Goal: Task Accomplishment & Management: Use online tool/utility

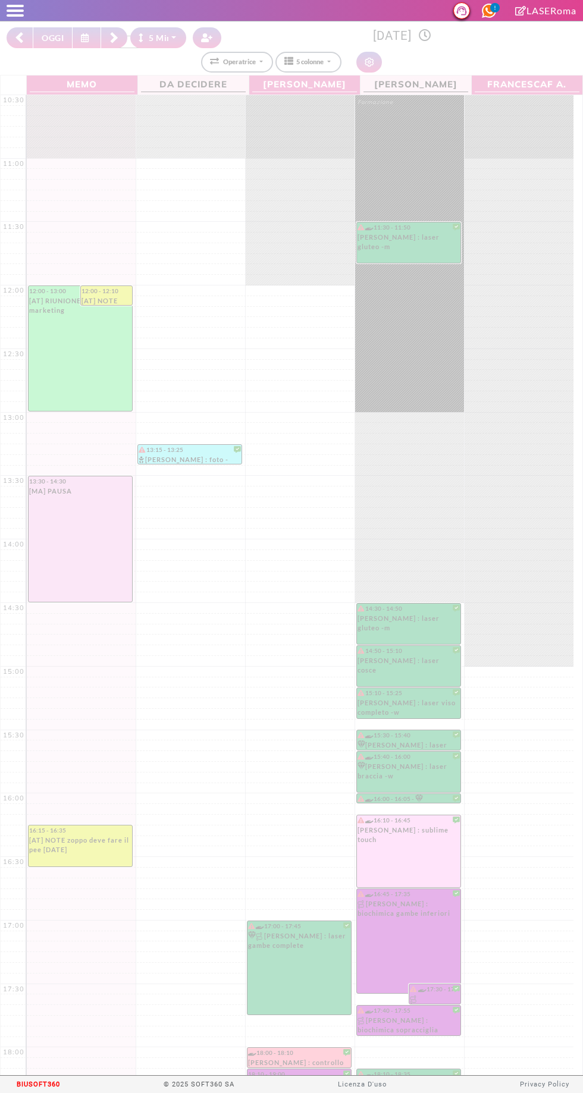
select select "*"
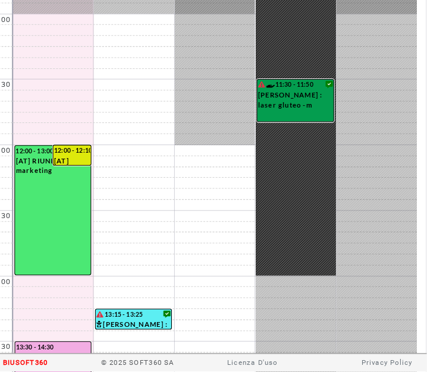
scroll to position [132, 0]
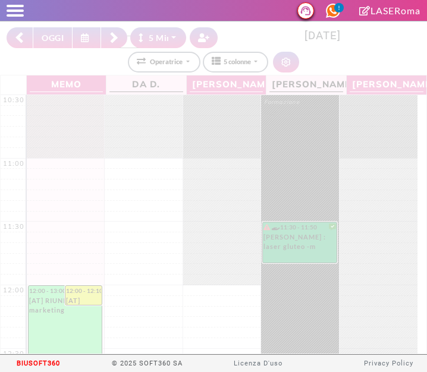
select select "*"
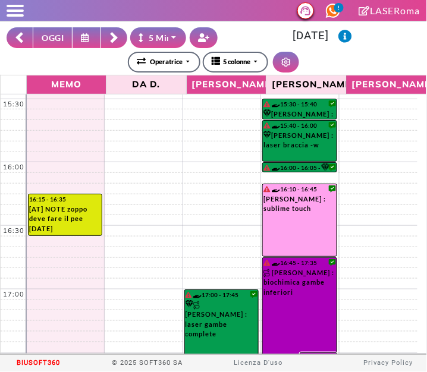
scroll to position [946, 0]
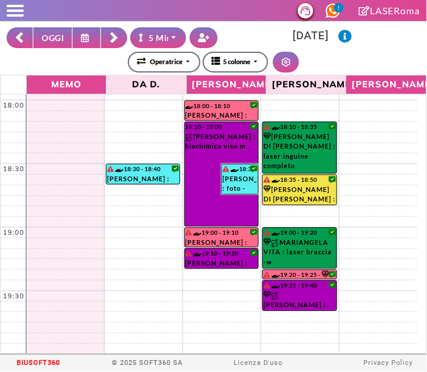
click at [50, 39] on button "OGGI" at bounding box center [53, 37] width 40 height 21
type input "**********"
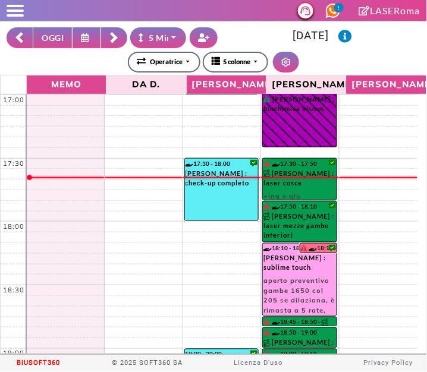
scroll to position [827, 0]
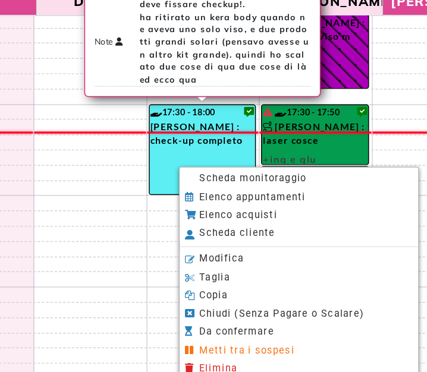
click at [225, 209] on span "Scheda monitoraggio" at bounding box center [256, 207] width 74 height 8
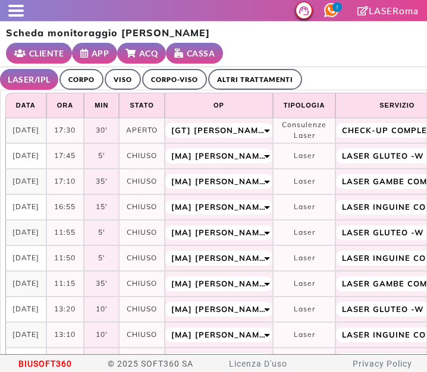
select select "**"
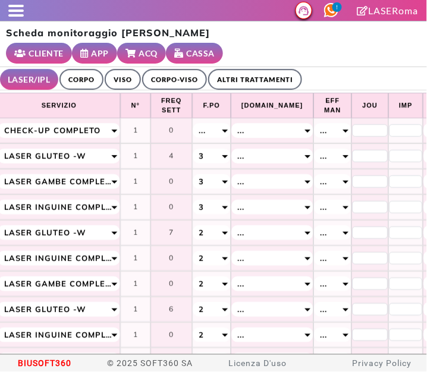
scroll to position [0, 604]
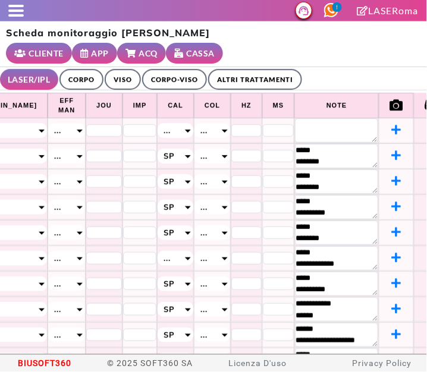
click at [391, 124] on icon at bounding box center [396, 129] width 10 height 11
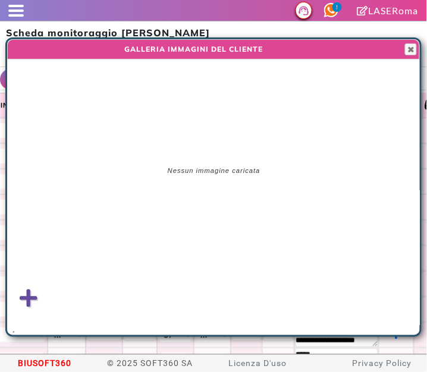
click at [32, 297] on icon at bounding box center [29, 298] width 18 height 20
click at [0, 0] on input "file" at bounding box center [0, 0] width 0 height 0
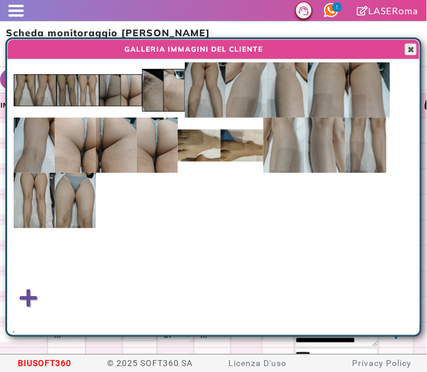
click at [410, 47] on span "button" at bounding box center [411, 50] width 10 height 10
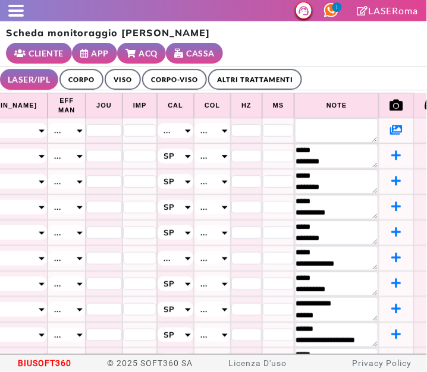
scroll to position [59, 604]
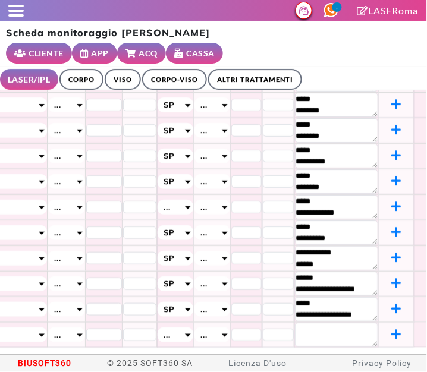
click at [391, 329] on icon at bounding box center [396, 334] width 10 height 11
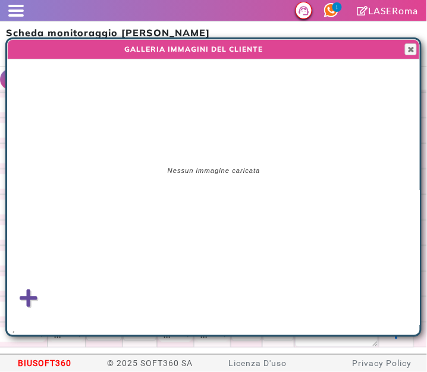
click at [36, 301] on icon at bounding box center [29, 298] width 18 height 20
click at [0, 0] on input "file" at bounding box center [0, 0] width 0 height 0
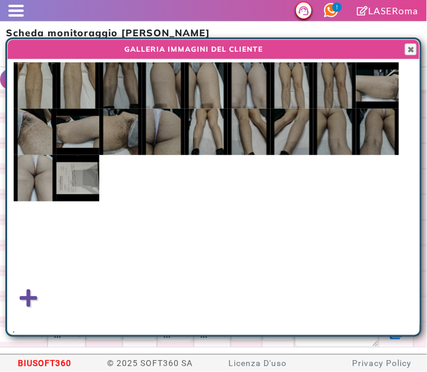
click at [420, 52] on div at bounding box center [419, 187] width 1 height 296
click at [413, 50] on span "button" at bounding box center [411, 50] width 10 height 10
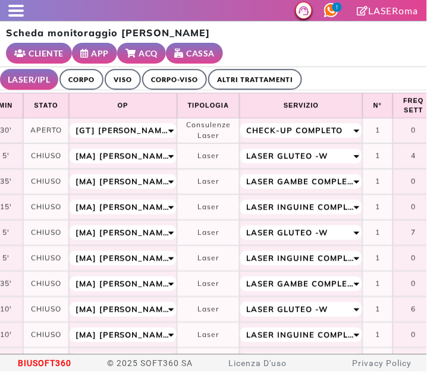
scroll to position [0, 0]
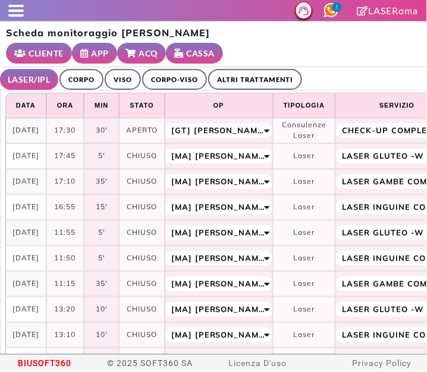
click at [12, 15] on span at bounding box center [15, 15] width 15 height 2
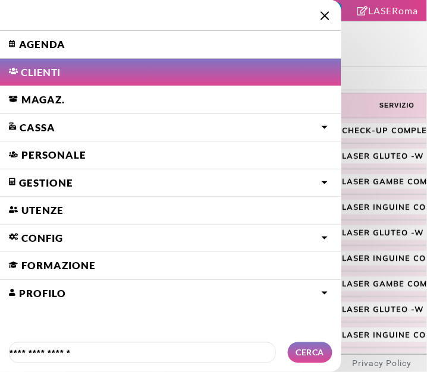
click at [27, 42] on link "Agenda" at bounding box center [170, 44] width 341 height 27
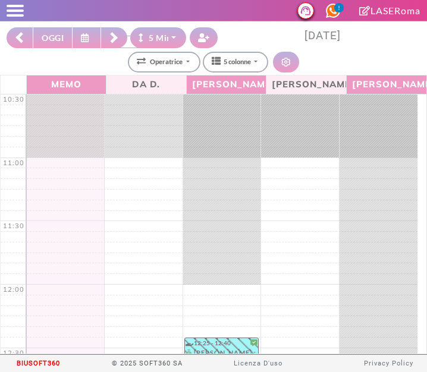
select select "*"
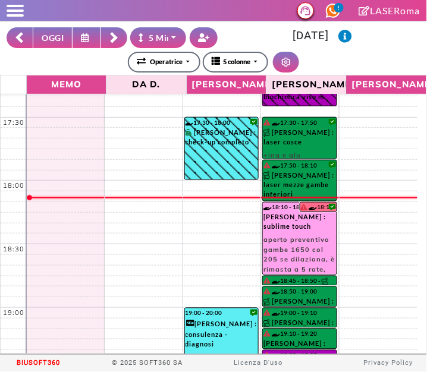
scroll to position [871, 0]
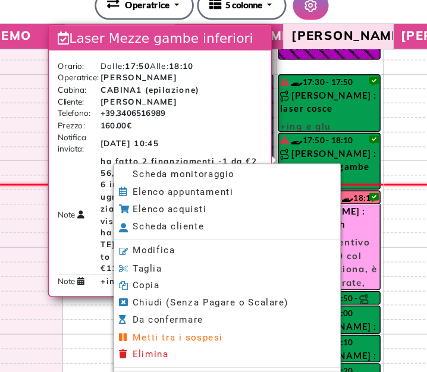
click at [159, 190] on li "Scheda monitoraggio" at bounding box center [224, 186] width 165 height 12
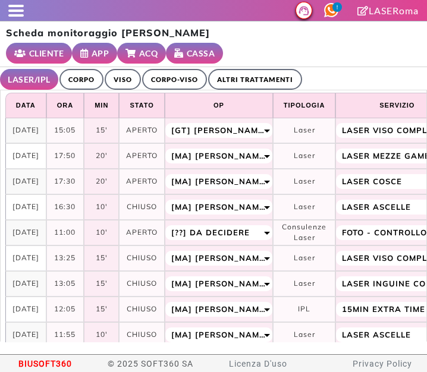
select select "**"
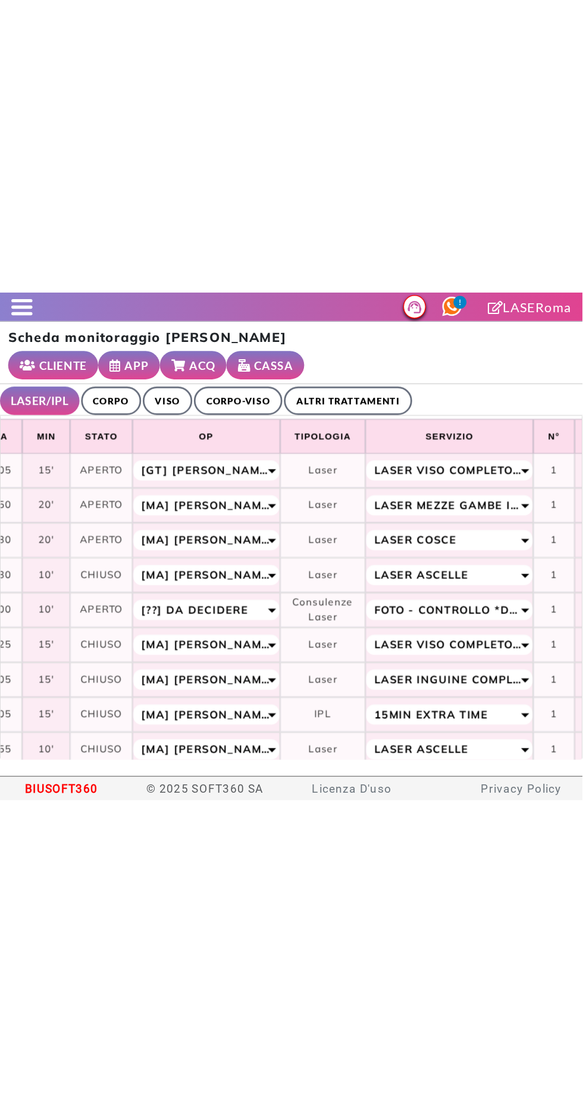
scroll to position [0, 79]
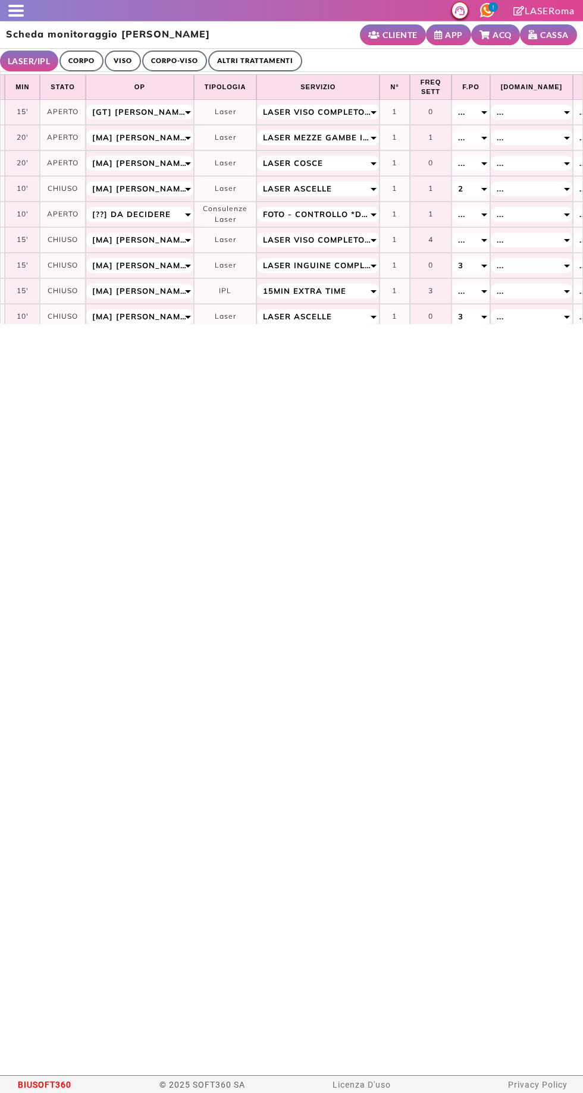
click at [16, 15] on span at bounding box center [15, 15] width 15 height 2
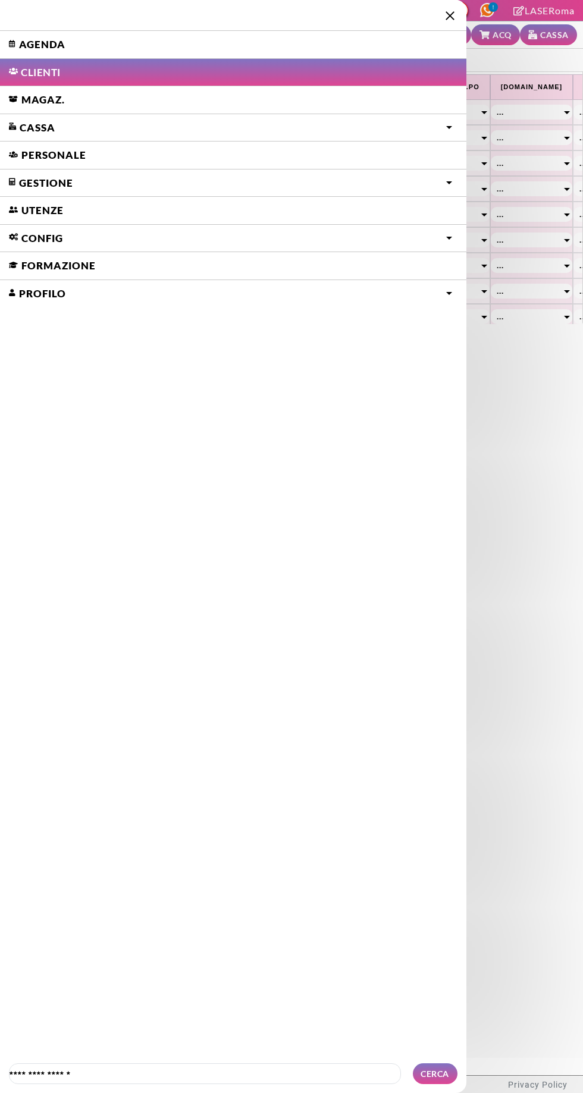
click at [45, 48] on link "Agenda" at bounding box center [233, 44] width 466 height 27
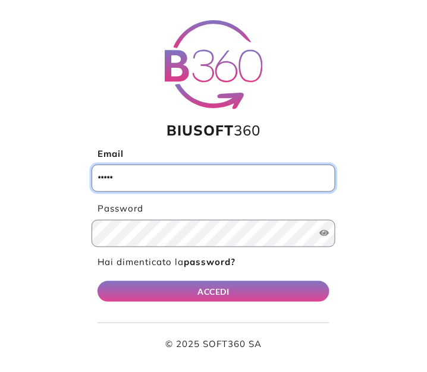
click at [105, 184] on input "Email" at bounding box center [214, 178] width 244 height 27
type input "**********"
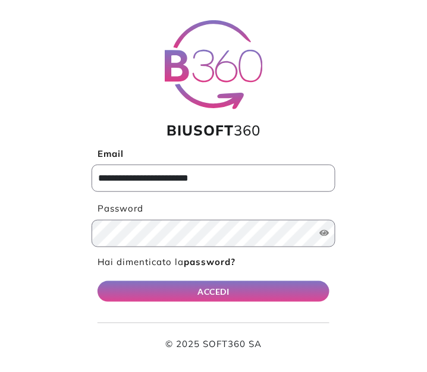
click at [98, 281] on button "ACCEDI" at bounding box center [214, 291] width 232 height 21
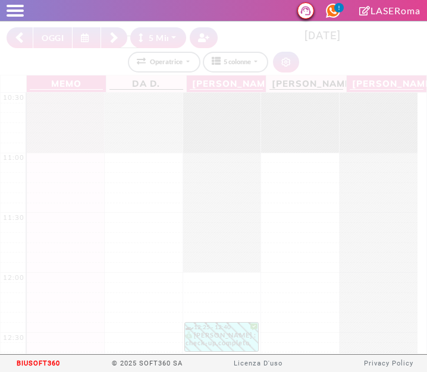
select select "*"
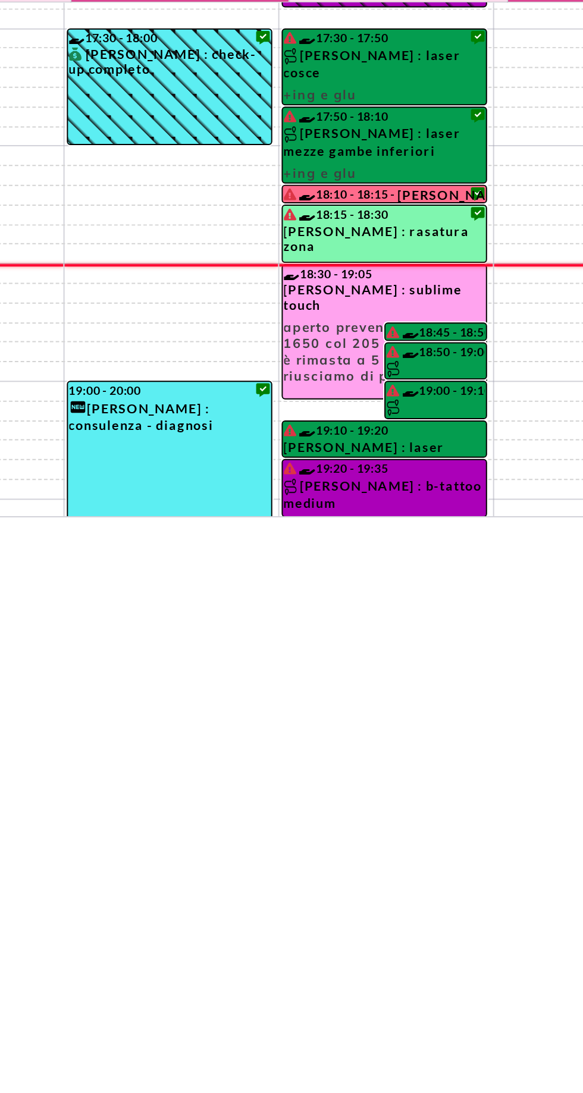
scroll to position [877, 0]
